Goal: Information Seeking & Learning: Learn about a topic

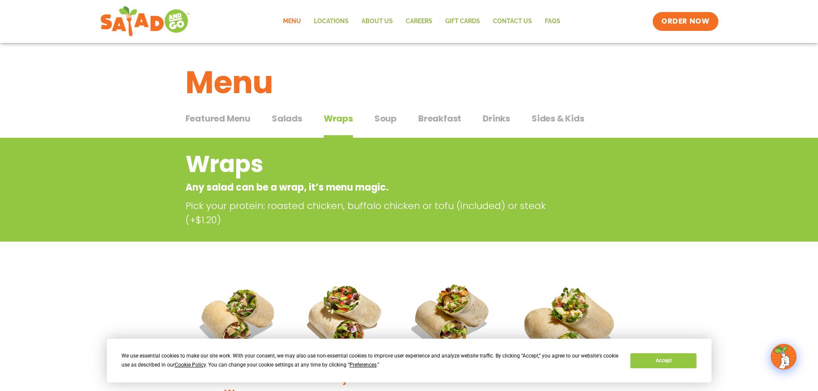
click at [286, 120] on span "Salads" at bounding box center [287, 118] width 30 height 13
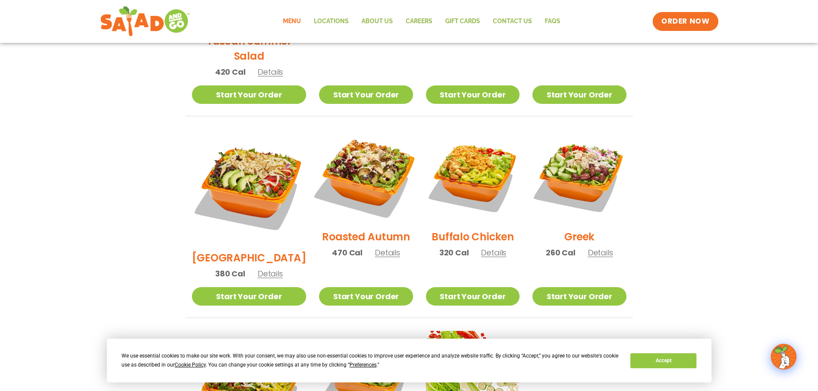
scroll to position [387, 0]
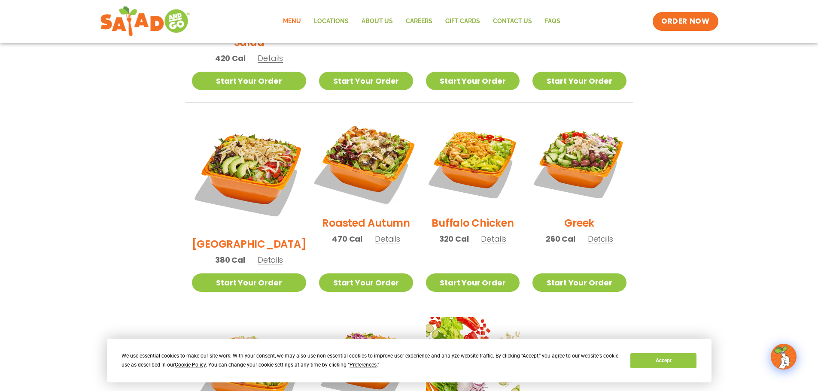
click at [350, 141] on img at bounding box center [366, 162] width 110 height 110
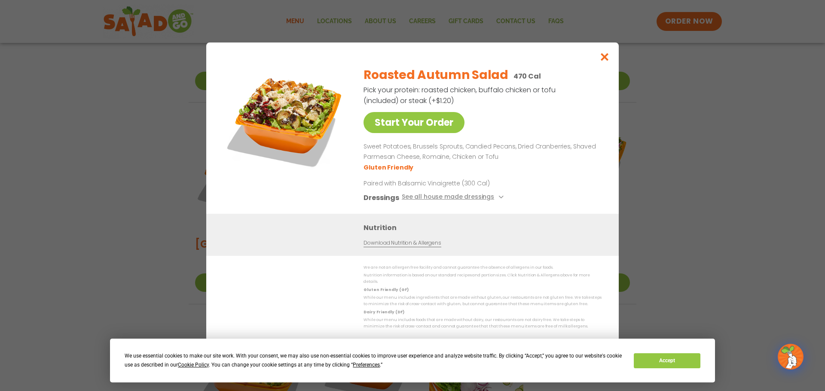
drag, startPoint x: 396, startPoint y: 186, endPoint x: 495, endPoint y: 195, distance: 98.8
click at [495, 195] on div "Roasted Autumn Salad 470 Cal Pick your protein: roasted chicken, buffalo chicke…" at bounding box center [480, 137] width 235 height 154
click at [603, 61] on icon "Close modal" at bounding box center [604, 56] width 11 height 9
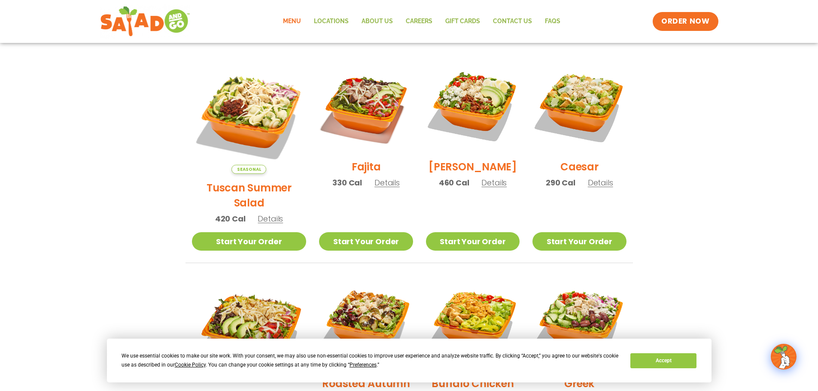
scroll to position [301, 0]
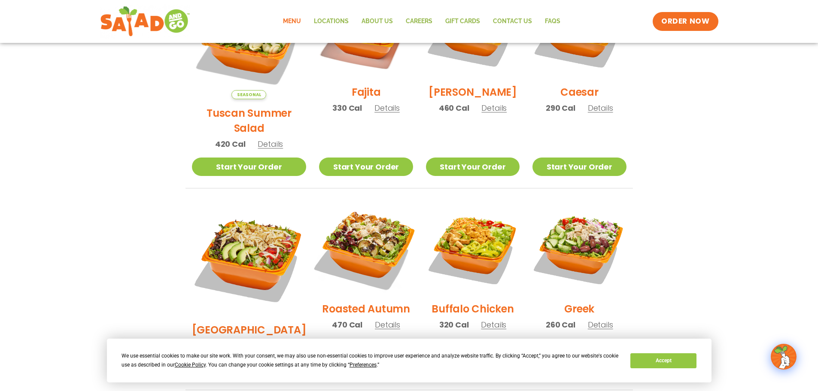
click at [366, 233] on img at bounding box center [366, 248] width 110 height 110
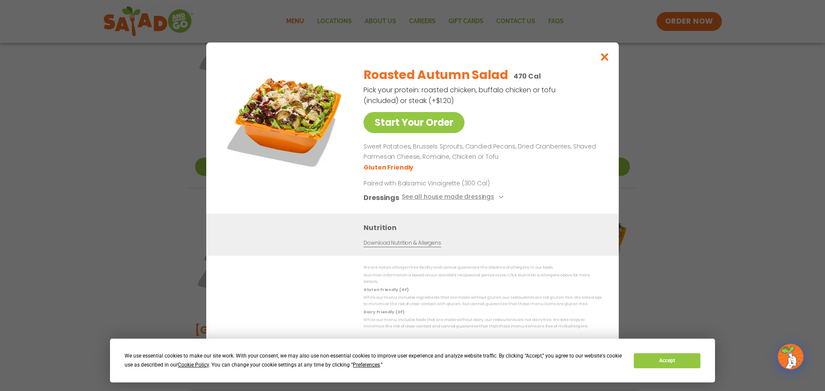
click at [540, 189] on div "Roasted Autumn Salad 470 Cal Pick your protein: roasted chicken, buffalo chicke…" at bounding box center [480, 137] width 235 height 154
click at [603, 61] on icon "Close modal" at bounding box center [604, 56] width 11 height 9
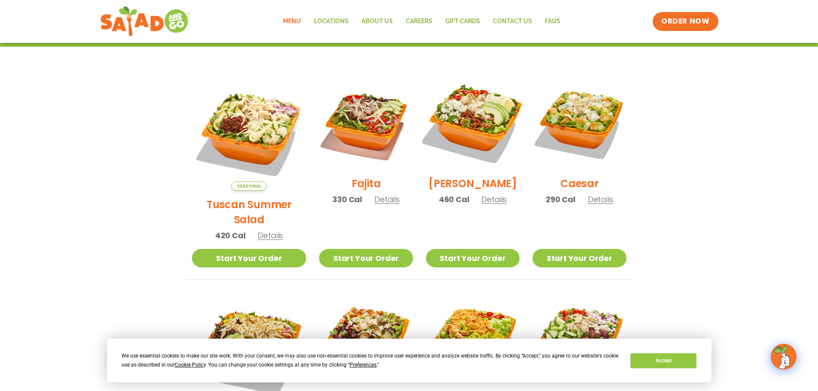
scroll to position [215, 0]
